Goal: Task Accomplishment & Management: Manage account settings

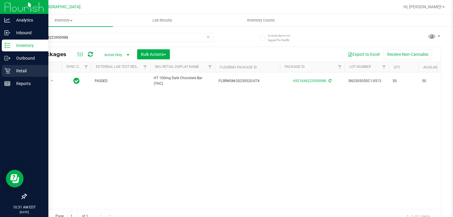
click at [17, 70] on p "Retail" at bounding box center [27, 70] width 35 height 7
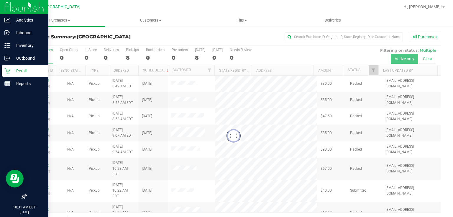
scroll to position [15, 0]
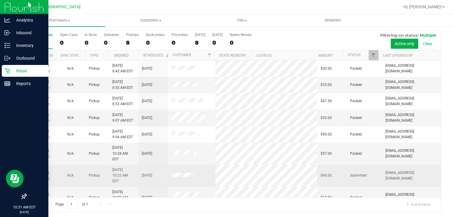
click at [39, 170] on link "11848510" at bounding box center [41, 172] width 17 height 4
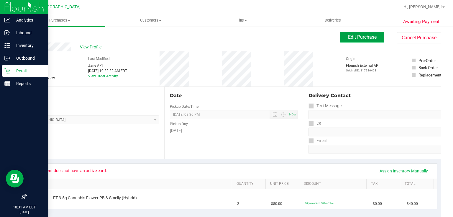
click at [373, 34] on span "Edit Purchase" at bounding box center [362, 37] width 29 height 6
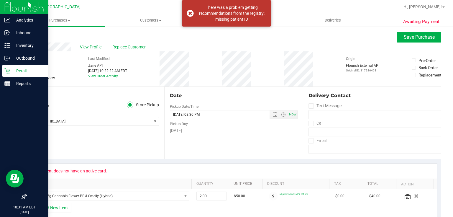
click at [144, 47] on span "Replace Customer" at bounding box center [129, 47] width 35 height 6
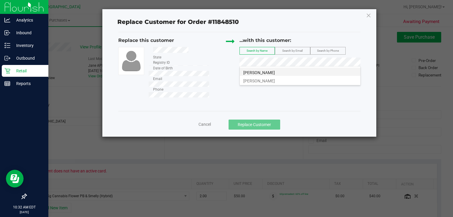
click at [276, 72] on li "[PERSON_NAME]" at bounding box center [300, 72] width 121 height 8
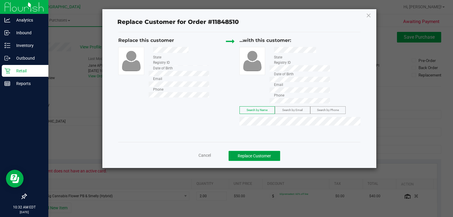
click at [256, 151] on button "Replace Customer" at bounding box center [255, 156] width 52 height 10
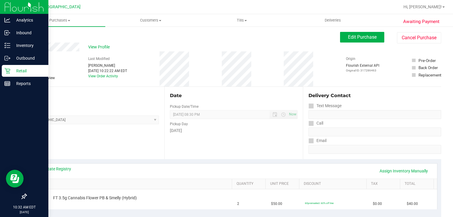
click at [9, 69] on icon at bounding box center [7, 71] width 6 height 6
